Goal: Find specific page/section: Find specific page/section

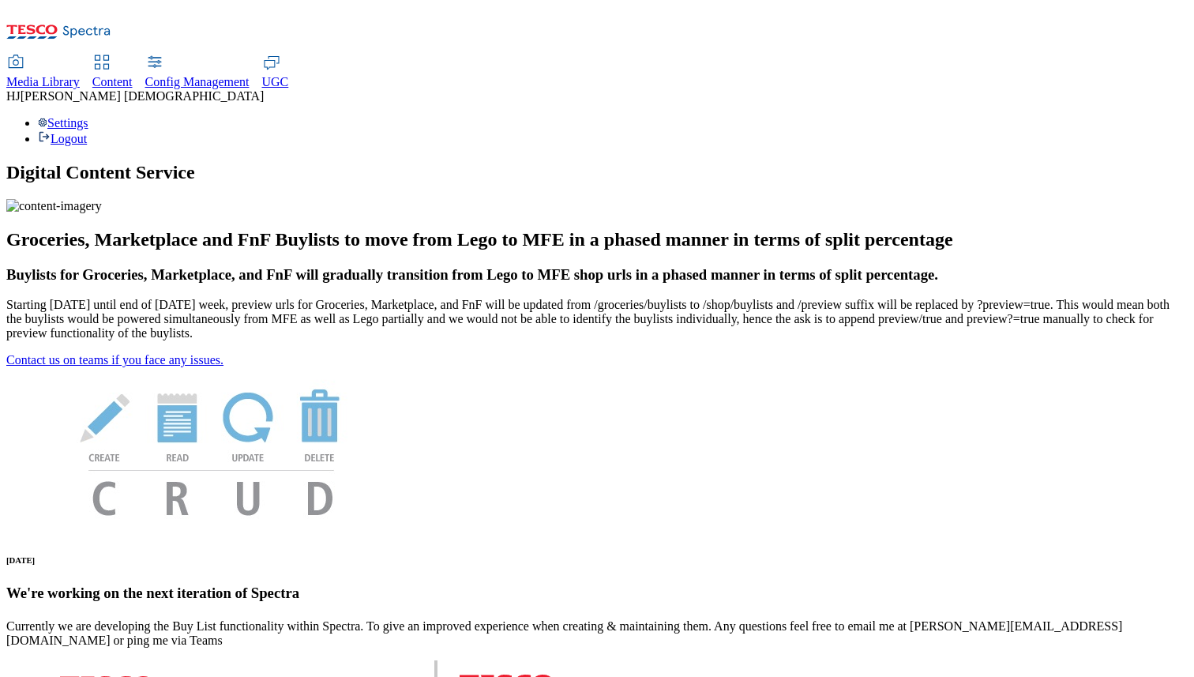
click at [80, 75] on span "Media Library" at bounding box center [42, 81] width 73 height 13
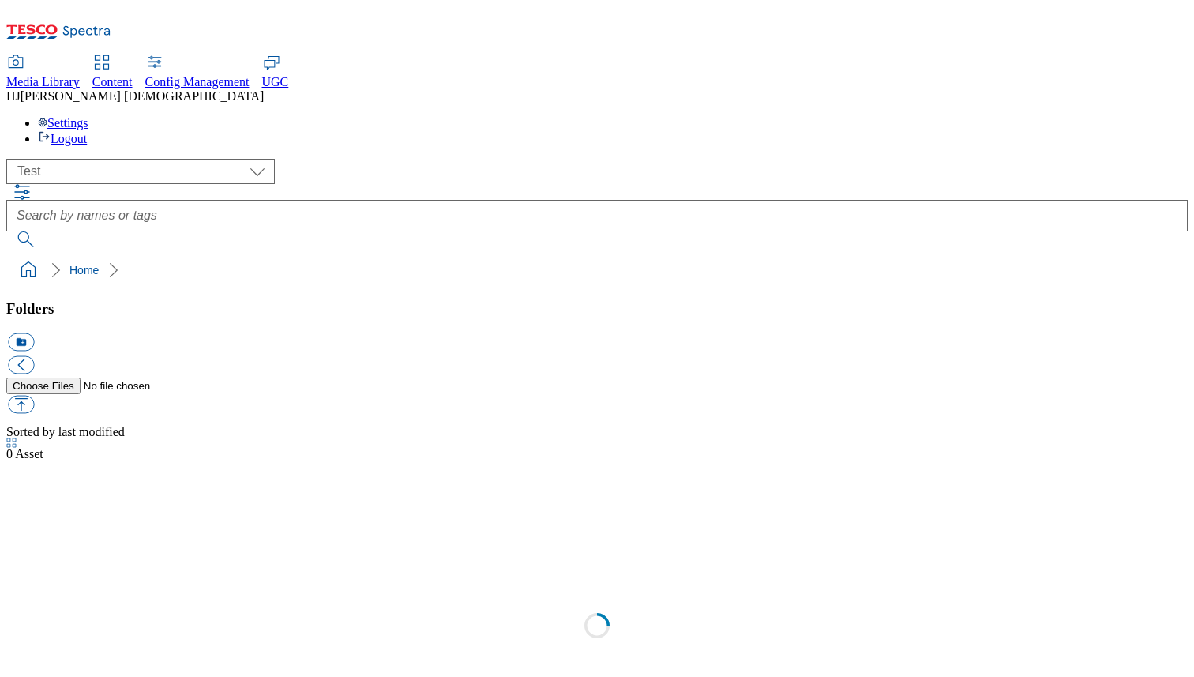
scroll to position [1, 0]
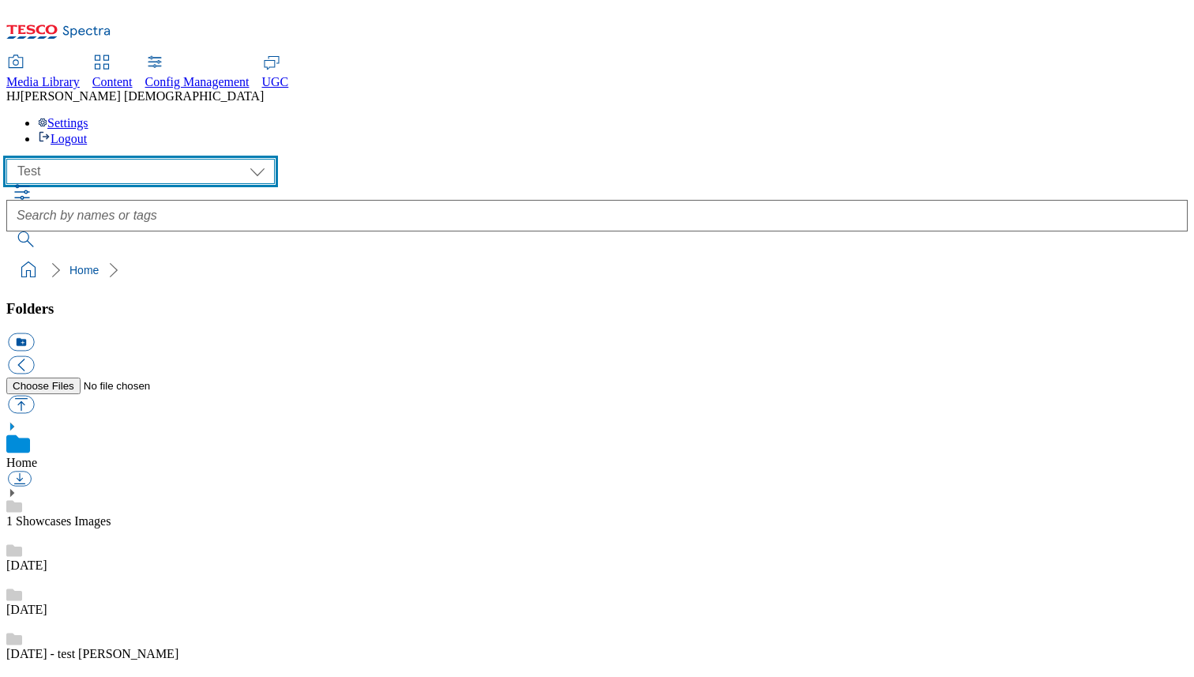
click at [194, 159] on select "All all CE Clubcard Boost UK Clubcard Marketing Clubcard ROI clubcard-boost-uk …" at bounding box center [140, 171] width 269 height 25
click at [11, 159] on select "All all CE Clubcard Boost UK Clubcard Marketing Clubcard ROI clubcard-boost-uk …" at bounding box center [140, 171] width 269 height 25
click at [188, 159] on select "All all CE Clubcard Boost UK Clubcard Marketing Clubcard ROI clubcard-boost-uk …" at bounding box center [140, 171] width 269 height 25
click at [11, 159] on select "All all CE Clubcard Boost UK Clubcard Marketing Clubcard ROI clubcard-boost-uk …" at bounding box center [140, 171] width 269 height 25
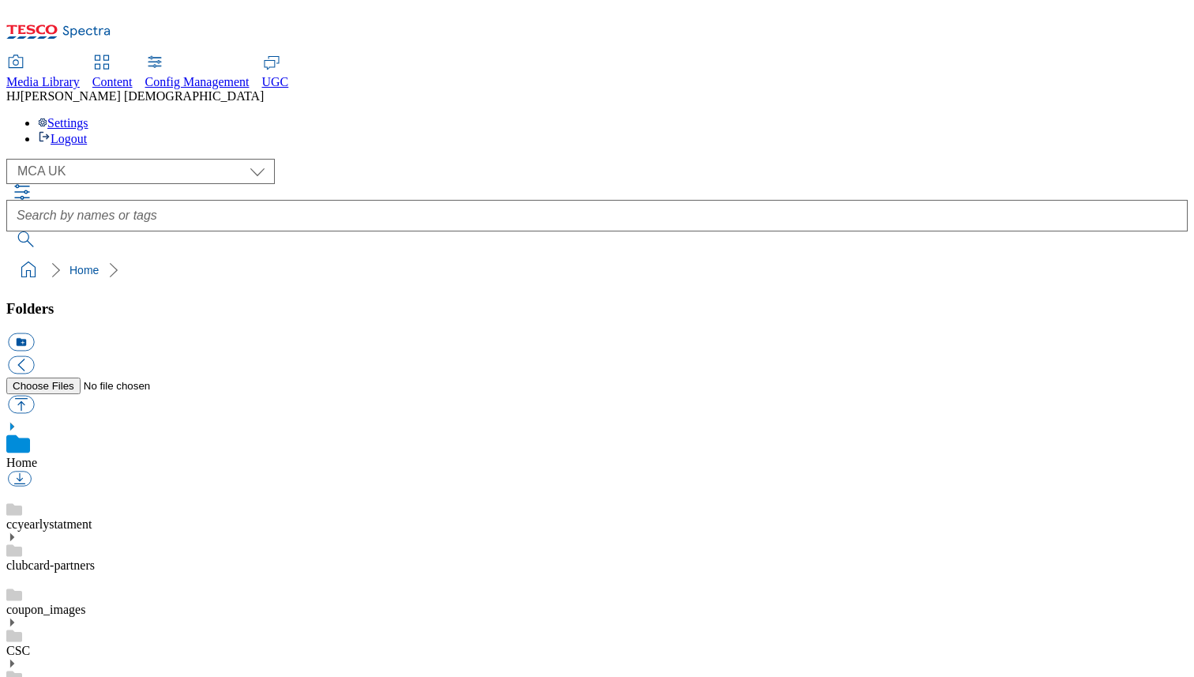
click at [85, 603] on link "coupon_images" at bounding box center [45, 609] width 79 height 13
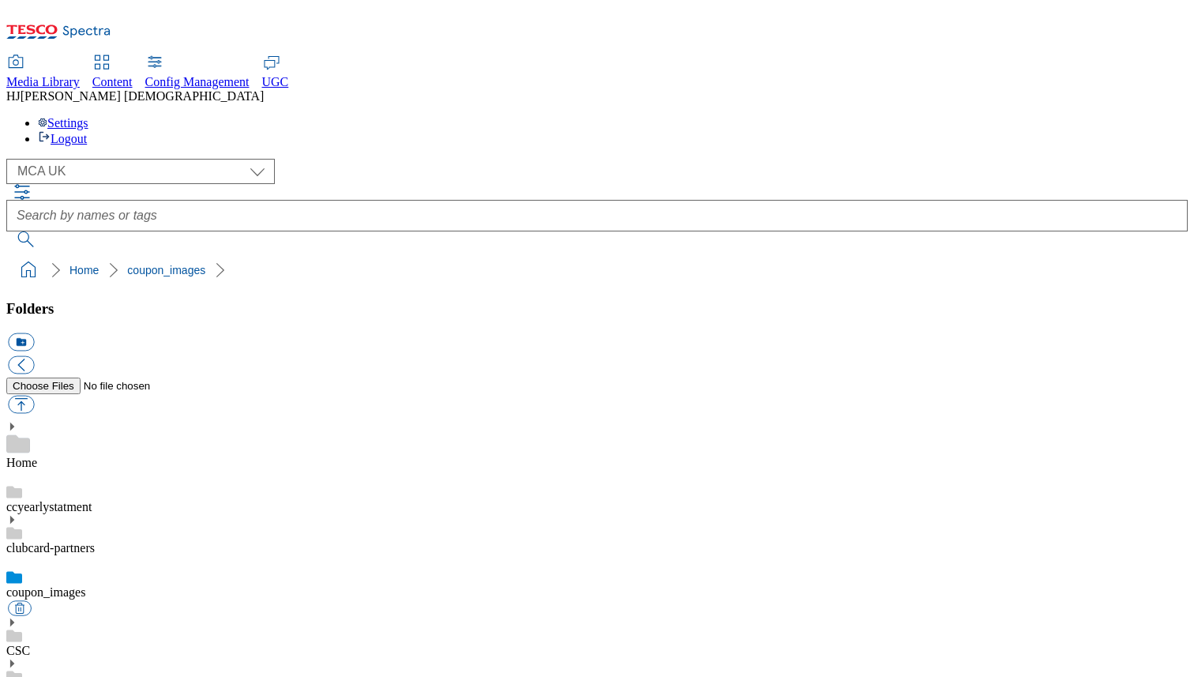
scroll to position [84, 0]
drag, startPoint x: 620, startPoint y: 547, endPoint x: 546, endPoint y: 549, distance: 74.3
copy div "C97_1012_T"
click at [190, 159] on select "All all CE Clubcard Boost UK Clubcard Marketing Clubcard ROI clubcard-boost-uk …" at bounding box center [140, 171] width 269 height 25
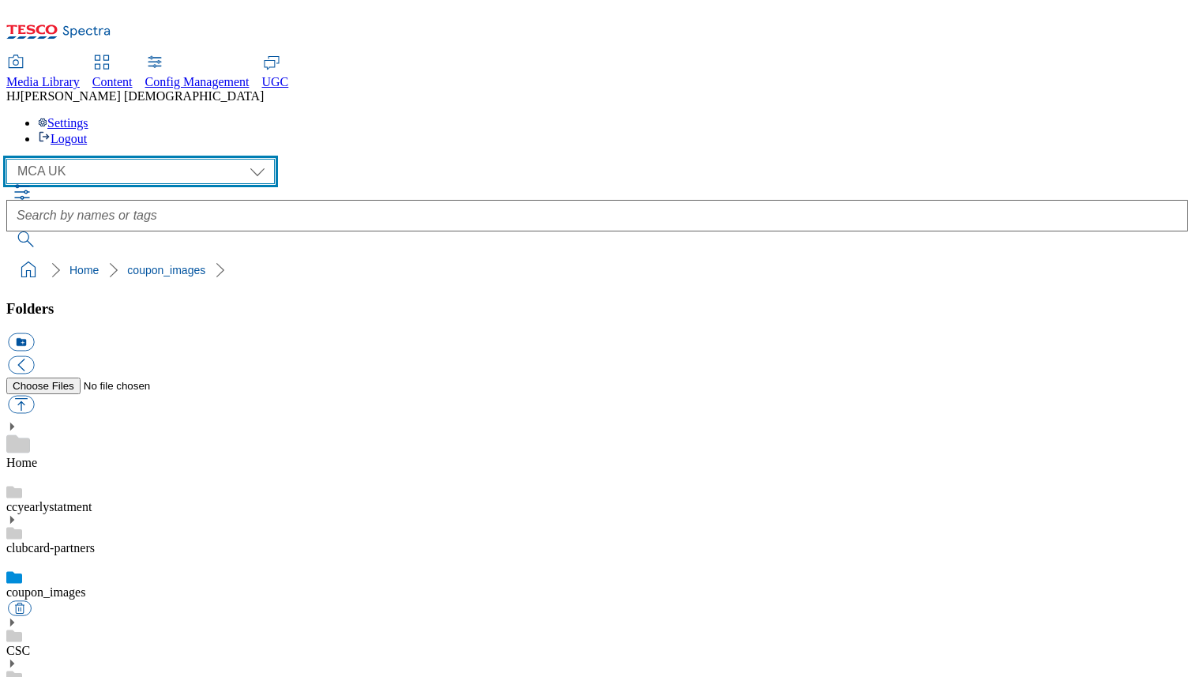
select select "flare-test"
click at [11, 159] on select "All all CE Clubcard Boost UK Clubcard Marketing Clubcard ROI clubcard-boost-uk …" at bounding box center [140, 171] width 269 height 25
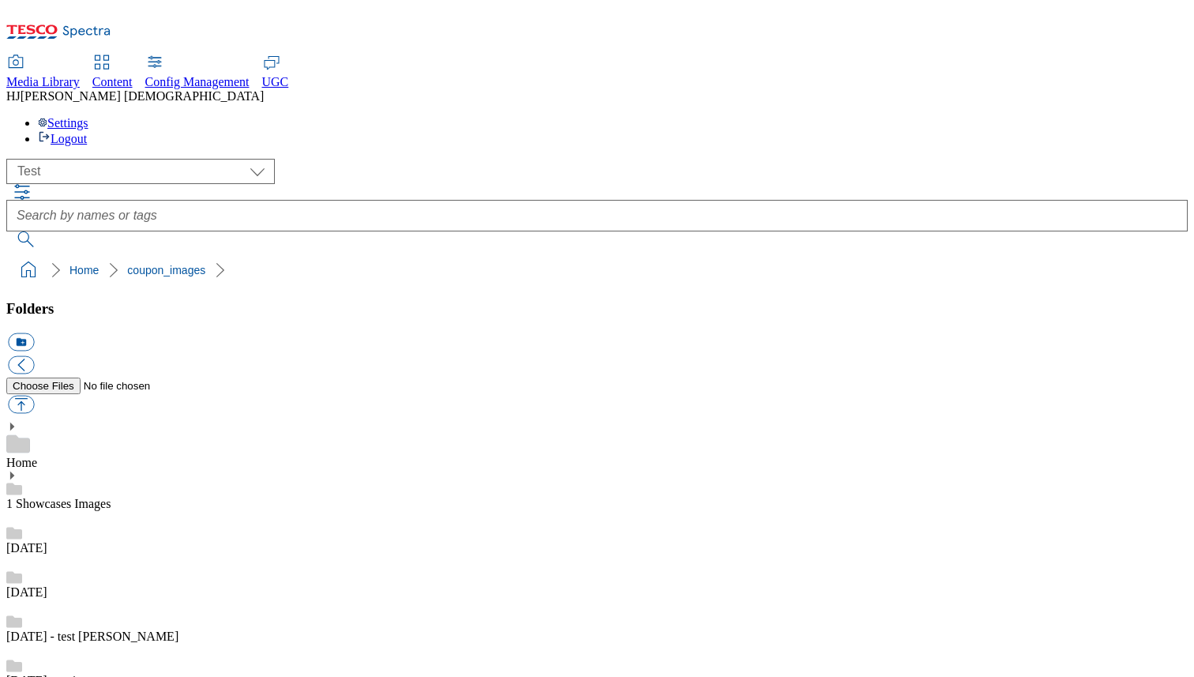
drag, startPoint x: 400, startPoint y: 299, endPoint x: 489, endPoint y: 296, distance: 89.3
copy span "video_538972580"
